Goal: Information Seeking & Learning: Learn about a topic

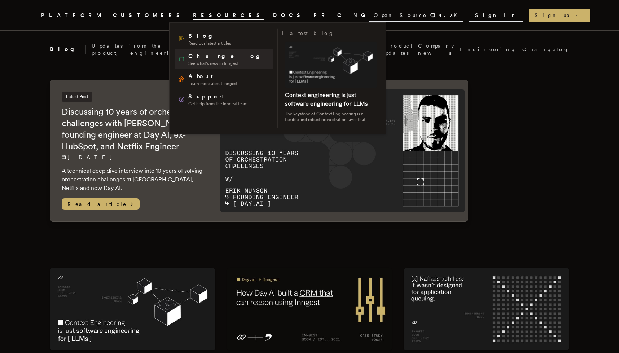
click at [191, 56] on span "Changelog" at bounding box center [226, 56] width 77 height 9
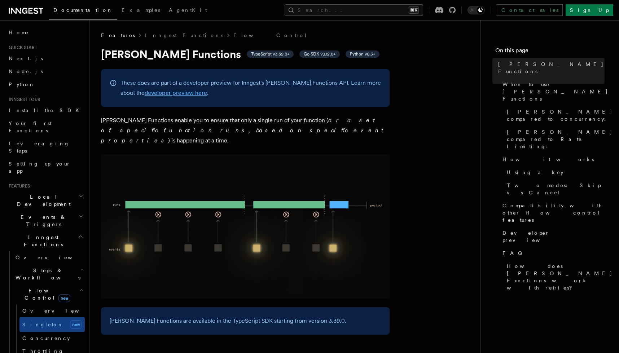
click at [162, 94] on link "developer preview here" at bounding box center [176, 92] width 62 height 7
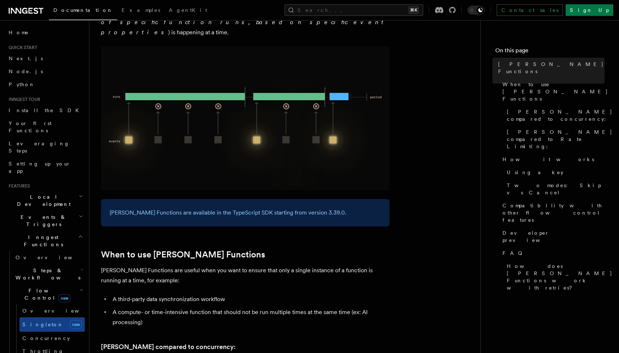
scroll to position [173, 0]
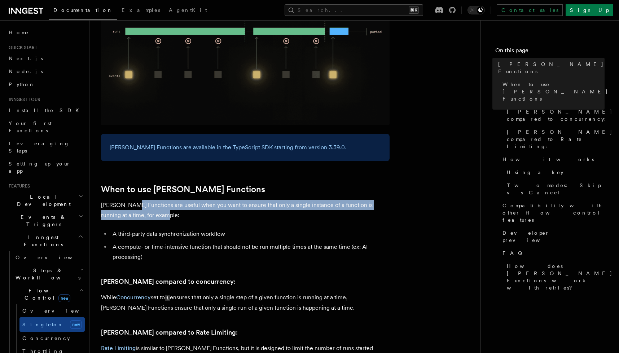
drag, startPoint x: 131, startPoint y: 195, endPoint x: 147, endPoint y: 203, distance: 17.7
click at [147, 203] on p "Singleton Functions are useful when you want to ensure that only a single insta…" at bounding box center [245, 210] width 288 height 20
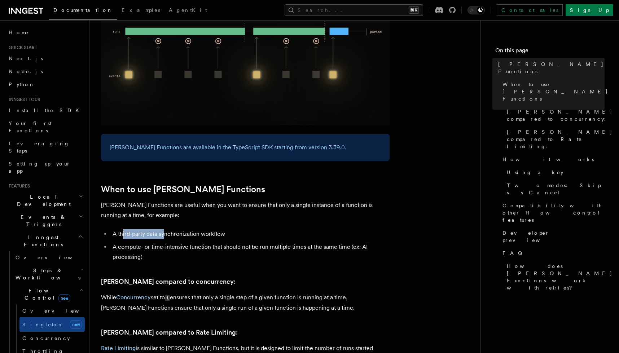
drag, startPoint x: 122, startPoint y: 224, endPoint x: 165, endPoint y: 227, distance: 43.7
click at [165, 229] on li "A third-party data synchronization workflow" at bounding box center [249, 234] width 279 height 10
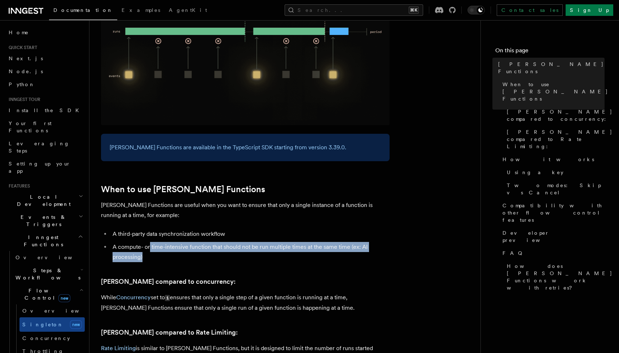
drag, startPoint x: 149, startPoint y: 238, endPoint x: 203, endPoint y: 243, distance: 54.0
click at [203, 243] on li "A compute- or time-intensive function that should not be run multiple times at …" at bounding box center [249, 252] width 279 height 20
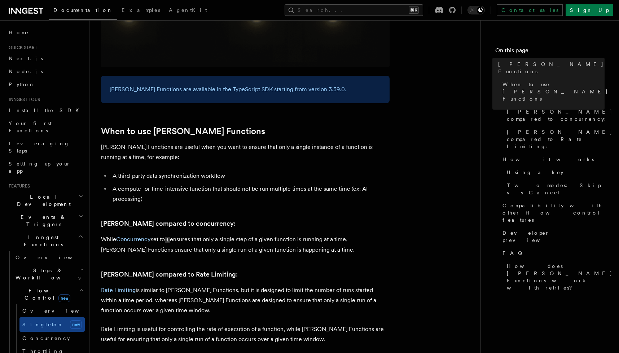
scroll to position [232, 0]
drag, startPoint x: 198, startPoint y: 238, endPoint x: 270, endPoint y: 241, distance: 72.2
click at [269, 241] on p "While Concurrency set to 1 ensures that only a single step of a given function …" at bounding box center [245, 244] width 288 height 21
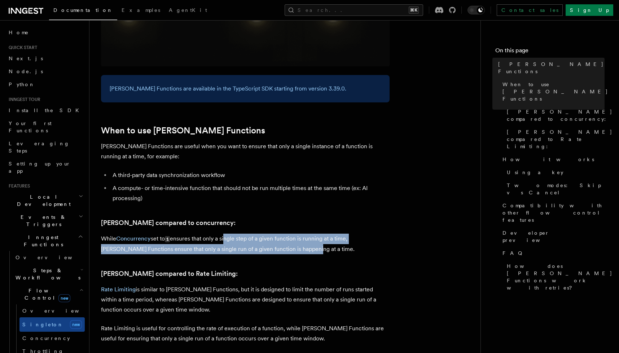
drag, startPoint x: 282, startPoint y: 243, endPoint x: 226, endPoint y: 228, distance: 57.6
click at [226, 234] on p "While Concurrency set to 1 ensures that only a single step of a given function …" at bounding box center [245, 244] width 288 height 21
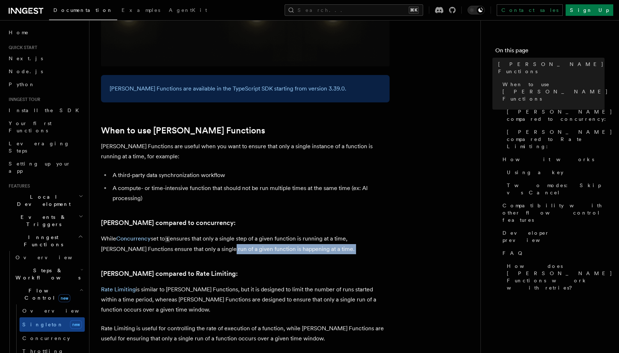
drag, startPoint x: 195, startPoint y: 240, endPoint x: 247, endPoint y: 245, distance: 52.2
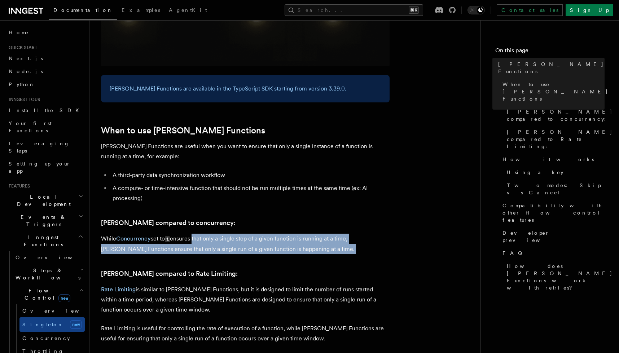
drag, startPoint x: 268, startPoint y: 246, endPoint x: 194, endPoint y: 226, distance: 76.8
click at [194, 234] on p "While Concurrency set to 1 ensures that only a single step of a given function …" at bounding box center [245, 244] width 288 height 21
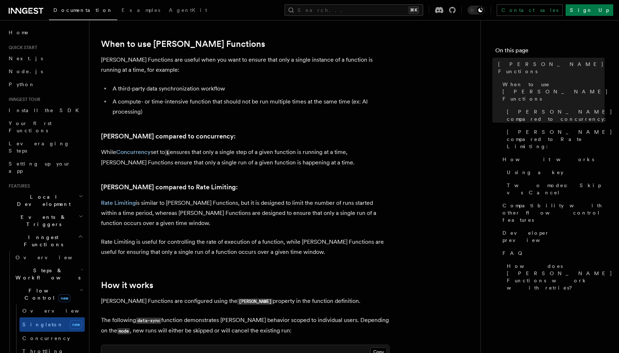
scroll to position [324, 0]
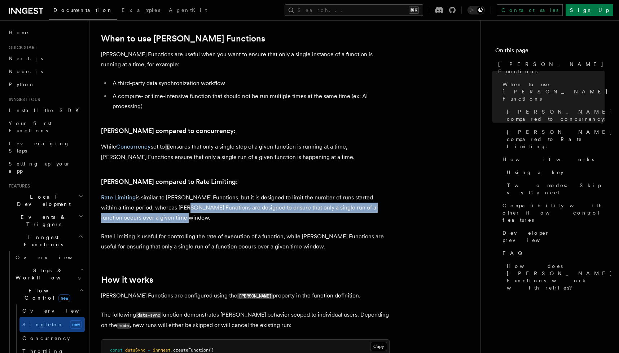
drag, startPoint x: 162, startPoint y: 193, endPoint x: 184, endPoint y: 210, distance: 27.0
click at [185, 209] on p "Rate Limiting is similar to Singleton Functions, but it is designed to limit th…" at bounding box center [245, 208] width 288 height 30
click at [182, 210] on p "Rate Limiting is similar to Singleton Functions, but it is designed to limit th…" at bounding box center [245, 208] width 288 height 30
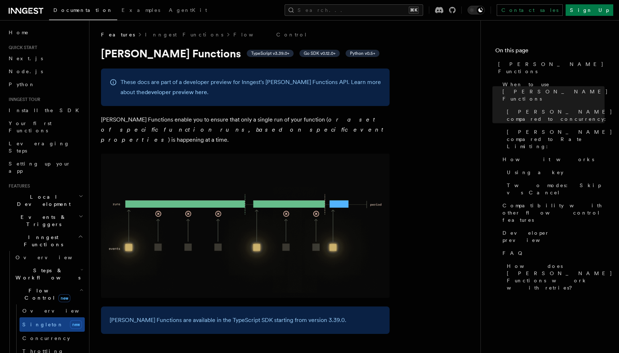
scroll to position [0, 0]
